Goal: Complete application form

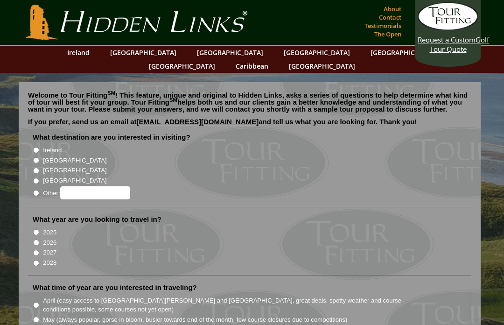
click at [35, 157] on input "[GEOGRAPHIC_DATA]" at bounding box center [36, 160] width 6 height 6
radio input "true"
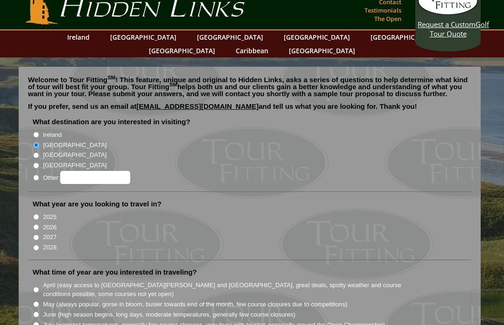
scroll to position [16, 0]
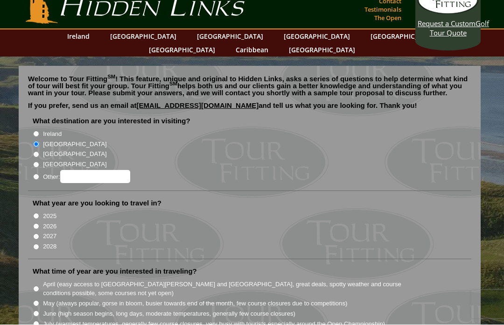
click at [39, 224] on input "2026" at bounding box center [36, 227] width 6 height 6
radio input "true"
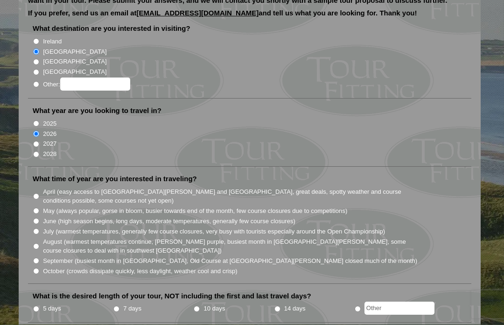
scroll to position [108, 0]
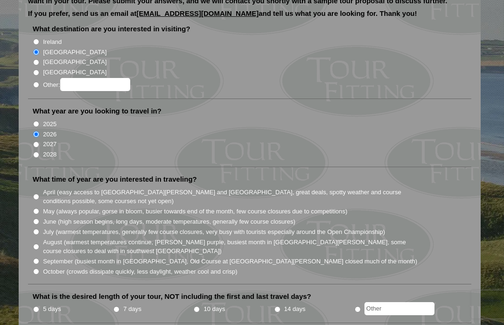
click at [35, 208] on input "May (always popular, gorse in bloom, busier towards end of the month, few cours…" at bounding box center [36, 211] width 6 height 6
radio input "true"
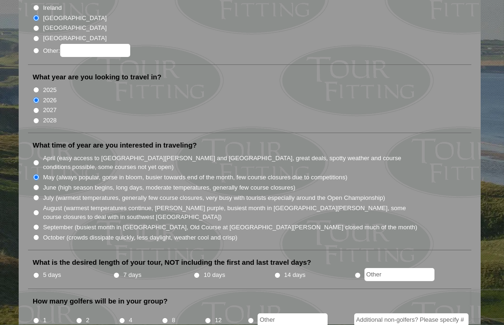
scroll to position [143, 0]
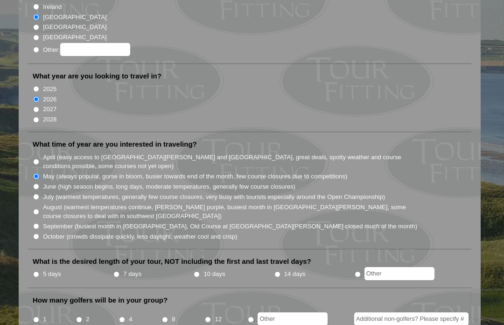
click at [284, 269] on li "14 days" at bounding box center [314, 275] width 80 height 12
click at [281, 271] on input "14 days" at bounding box center [278, 274] width 6 height 6
radio input "true"
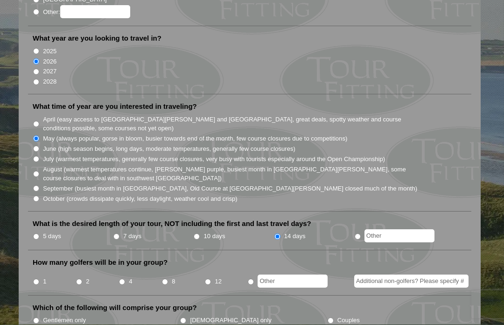
scroll to position [182, 0]
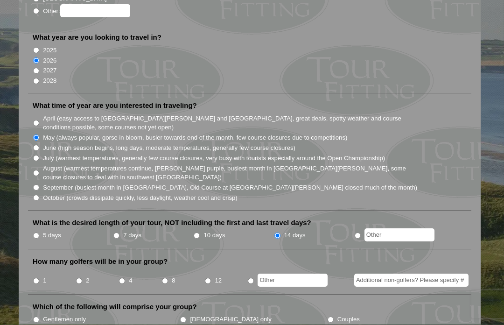
click at [168, 278] on input "8" at bounding box center [165, 281] width 6 height 6
radio input "true"
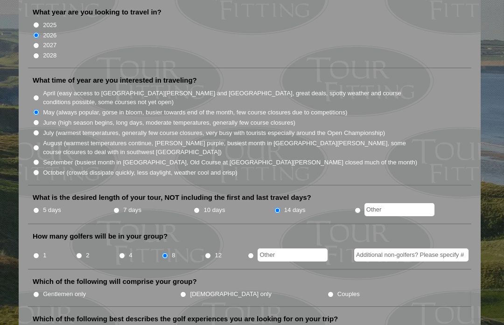
scroll to position [207, 0]
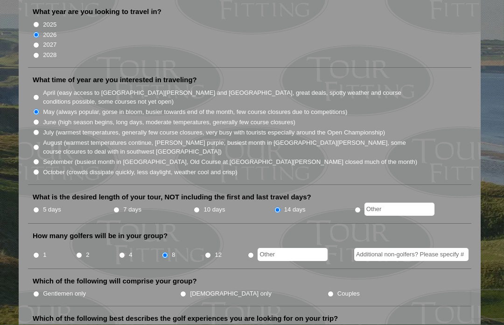
click at [328, 291] on input "Couples" at bounding box center [331, 294] width 6 height 6
radio input "true"
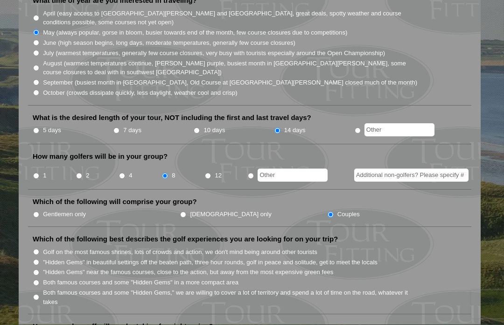
scroll to position [294, 0]
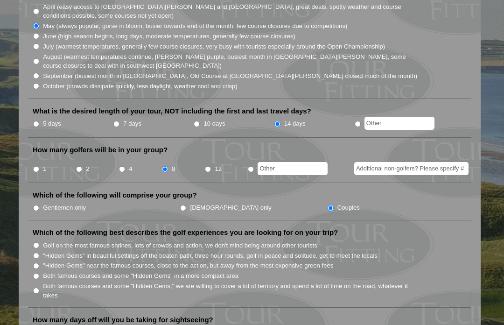
click at [37, 273] on input "Both famous courses and some "Hidden Gems" in a more compact area" at bounding box center [36, 276] width 6 height 6
radio input "true"
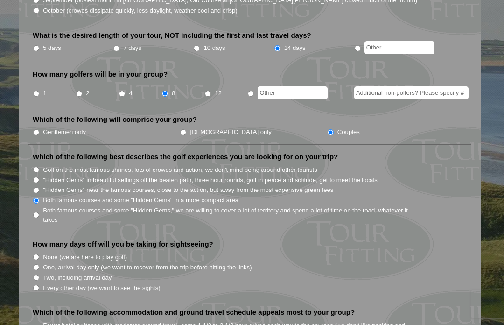
scroll to position [376, 0]
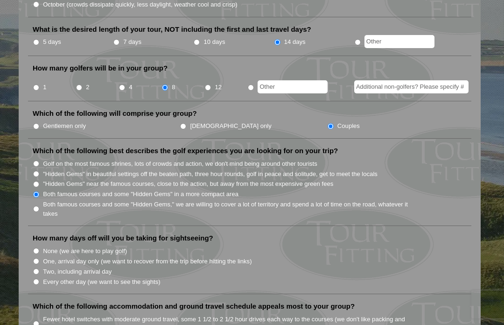
click at [39, 279] on input "Every other day (we want to see the sights)" at bounding box center [36, 282] width 6 height 6
radio input "true"
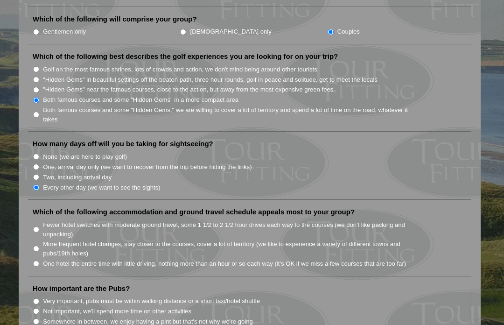
scroll to position [470, 0]
click at [39, 174] on input "Two, including arrival day" at bounding box center [36, 177] width 6 height 6
radio input "true"
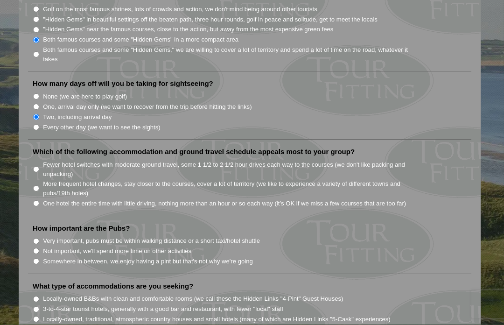
scroll to position [525, 0]
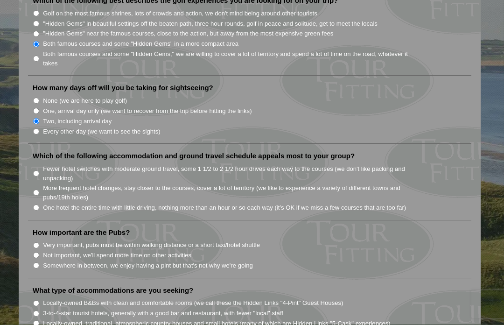
click at [37, 171] on input "Fewer hotel switches with moderate ground travel, some 1 1/2 to 2 1/2 hour driv…" at bounding box center [36, 174] width 6 height 6
radio input "true"
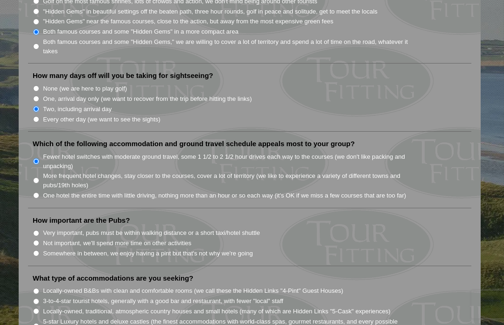
scroll to position [554, 0]
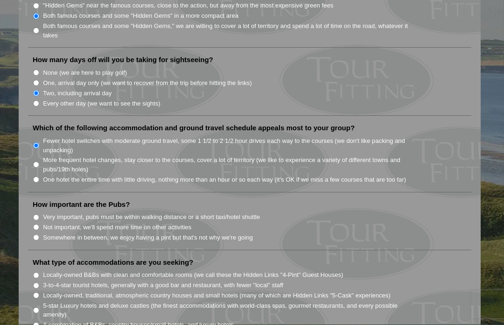
click at [36, 235] on input "Somewhere in between, we enjoy having a pint but that's not why we're going" at bounding box center [36, 238] width 6 height 6
radio input "true"
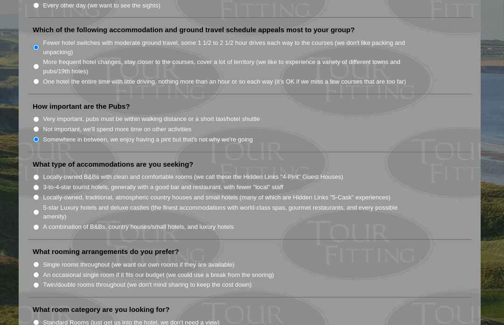
scroll to position [651, 0]
click at [35, 225] on input "A combination of B&Bs, country houses/small hotels, and luxury hotels" at bounding box center [36, 228] width 6 height 6
radio input "true"
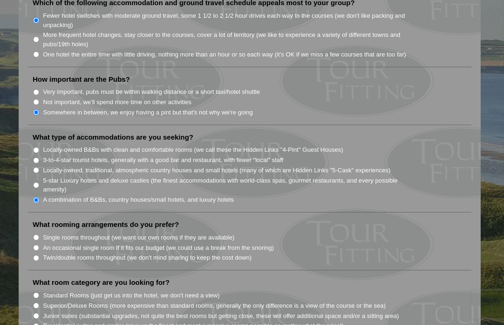
scroll to position [682, 0]
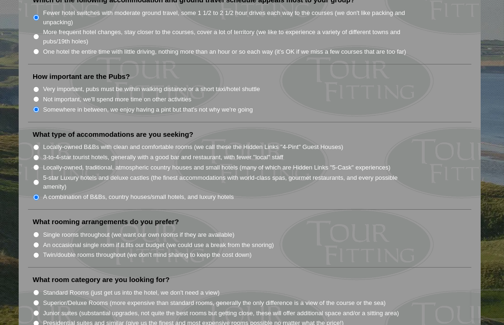
click at [38, 232] on input "Single rooms throughout (we want our own rooms if they are available)" at bounding box center [36, 235] width 6 height 6
radio input "true"
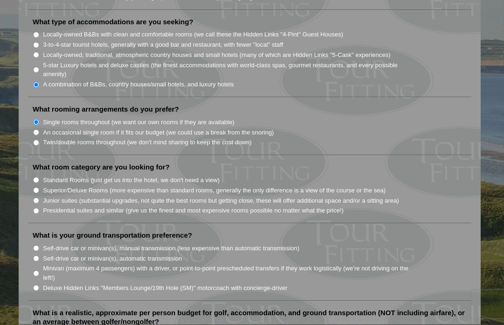
scroll to position [794, 0]
click at [34, 198] on input "Junior suites (substantial upgrades, not quite the best rooms but getting close…" at bounding box center [36, 201] width 6 height 6
radio input "true"
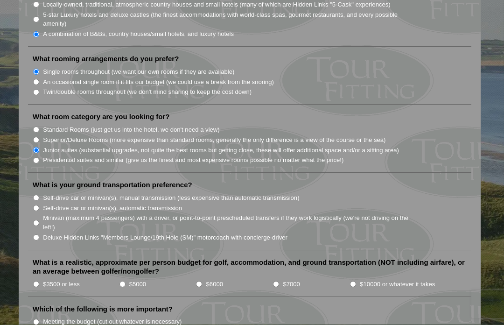
scroll to position [845, 0]
click at [36, 234] on input "Deluxe Hidden Links "Members Lounge/19th Hole (SM)" motorcoach with concierge-d…" at bounding box center [36, 237] width 6 height 6
radio input "true"
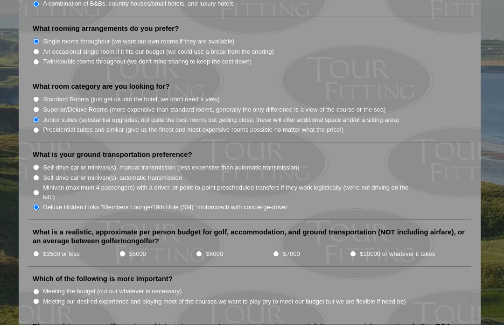
scroll to position [875, 0]
click at [282, 248] on li "$7000" at bounding box center [311, 253] width 77 height 10
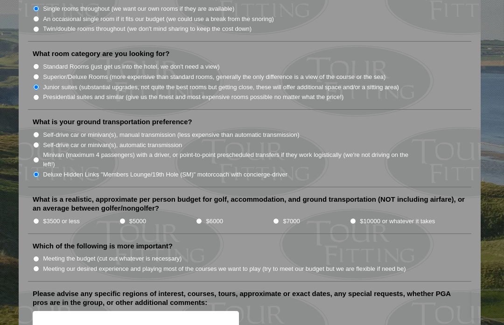
scroll to position [909, 0]
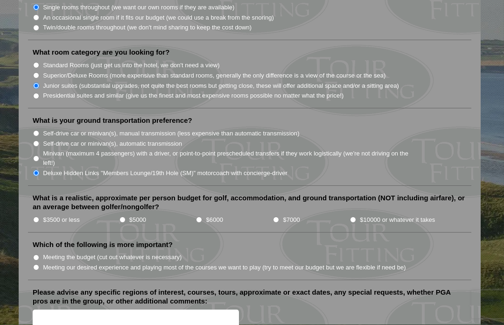
click at [274, 217] on input "$7000" at bounding box center [276, 220] width 6 height 6
radio input "true"
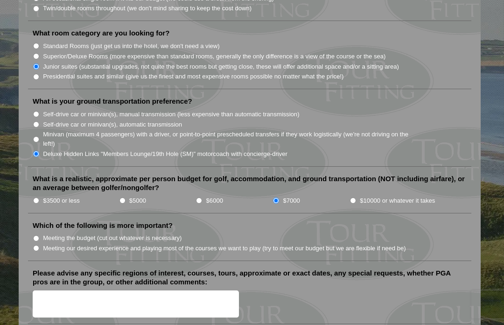
scroll to position [937, 0]
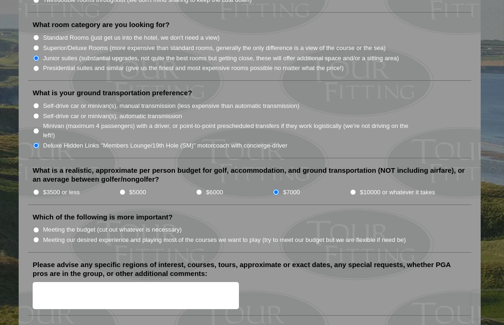
click at [37, 237] on input "Meeting our desired experience and playing most of the courses we want to play …" at bounding box center [36, 240] width 6 height 6
radio input "true"
click at [50, 282] on textarea "Please advise any specific regions of interest, courses, tours, approximate or …" at bounding box center [136, 296] width 206 height 28
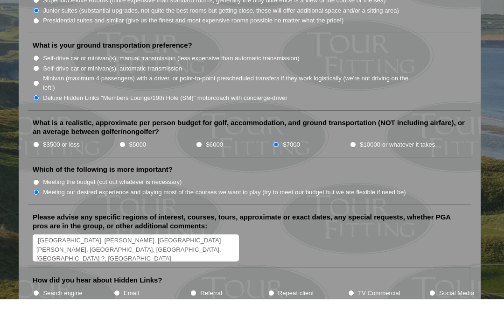
scroll to position [959, 0]
type textarea "[GEOGRAPHIC_DATA], [PERSON_NAME], [GEOGRAPHIC_DATA][PERSON_NAME], [GEOGRAPHIC_D…"
click at [37, 316] on input "Search engine" at bounding box center [36, 319] width 6 height 6
radio input "true"
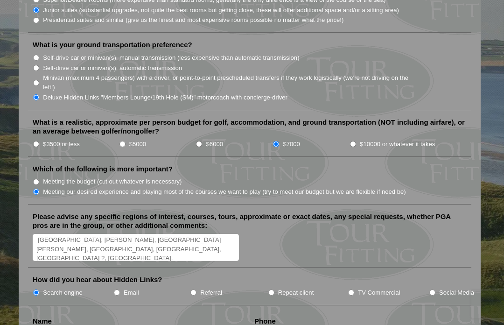
click at [193, 290] on input "Referral" at bounding box center [194, 293] width 6 height 6
radio input "true"
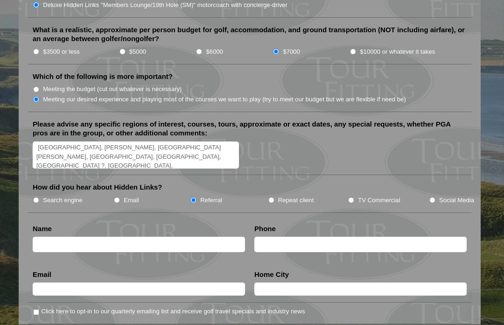
scroll to position [1078, 0]
click at [66, 237] on input "text" at bounding box center [139, 244] width 213 height 15
type input "[PERSON_NAME]"
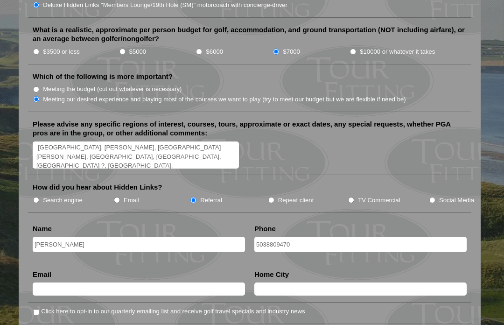
type input "5038809470"
click at [75, 283] on input "text" at bounding box center [139, 289] width 213 height 13
type input "[PERSON_NAME][EMAIL_ADDRESS][DOMAIN_NAME]"
click at [296, 283] on input "text" at bounding box center [361, 289] width 213 height 13
type input "p"
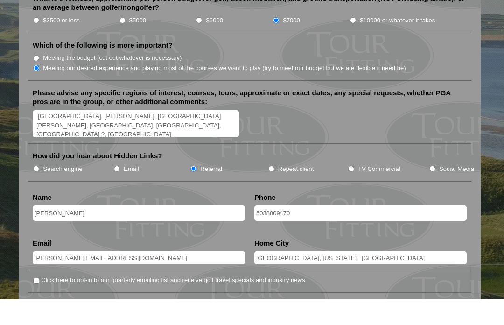
scroll to position [1094, 0]
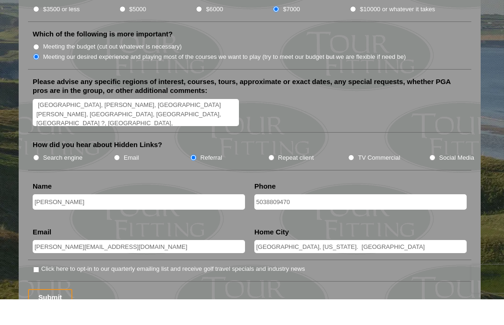
type input "[GEOGRAPHIC_DATA], [US_STATE]. [GEOGRAPHIC_DATA]"
click at [55, 315] on input "Submit" at bounding box center [50, 323] width 44 height 16
